Goal: Information Seeking & Learning: Learn about a topic

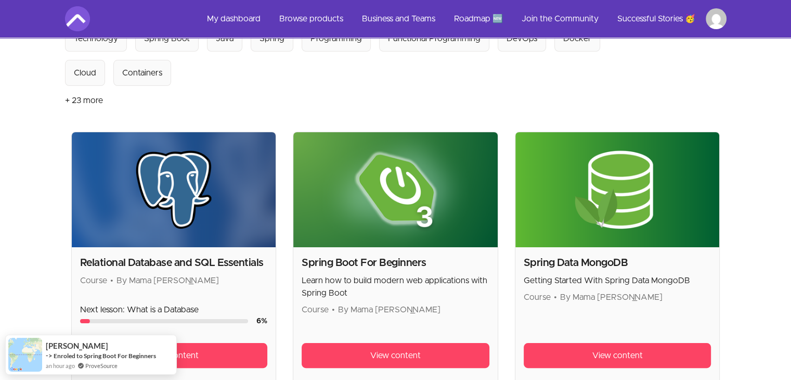
scroll to position [131, 0]
click at [561, 264] on h2 "Spring Data MongoDB" at bounding box center [618, 262] width 188 height 15
click at [588, 355] on link "View content" at bounding box center [618, 355] width 188 height 25
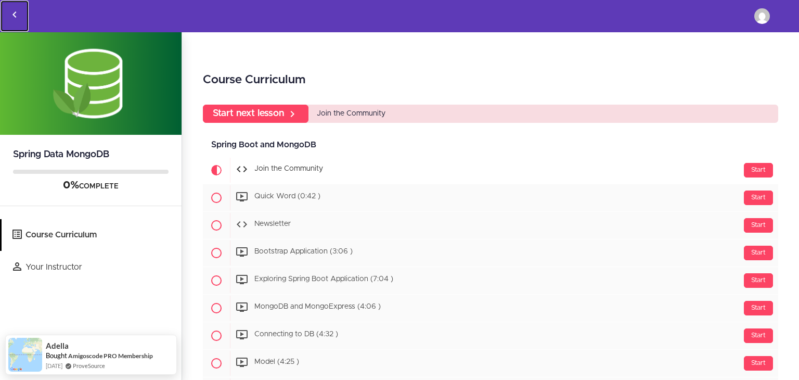
click at [16, 12] on icon "Back to courses" at bounding box center [14, 14] width 12 height 12
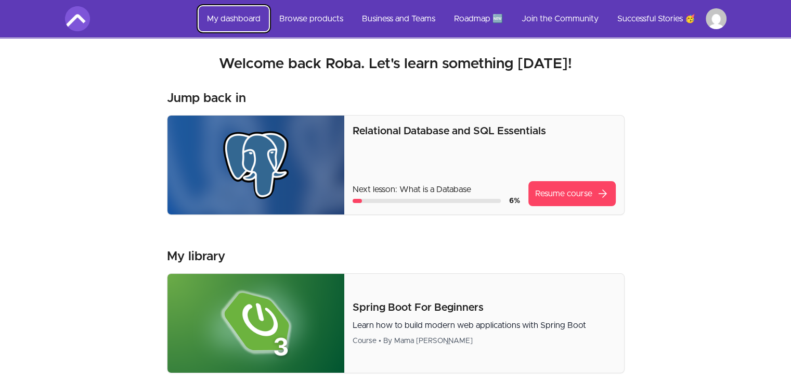
click at [211, 19] on link "My dashboard" at bounding box center [234, 18] width 70 height 25
click at [257, 24] on link "My dashboard" at bounding box center [234, 18] width 70 height 25
